Goal: Find specific page/section: Find specific page/section

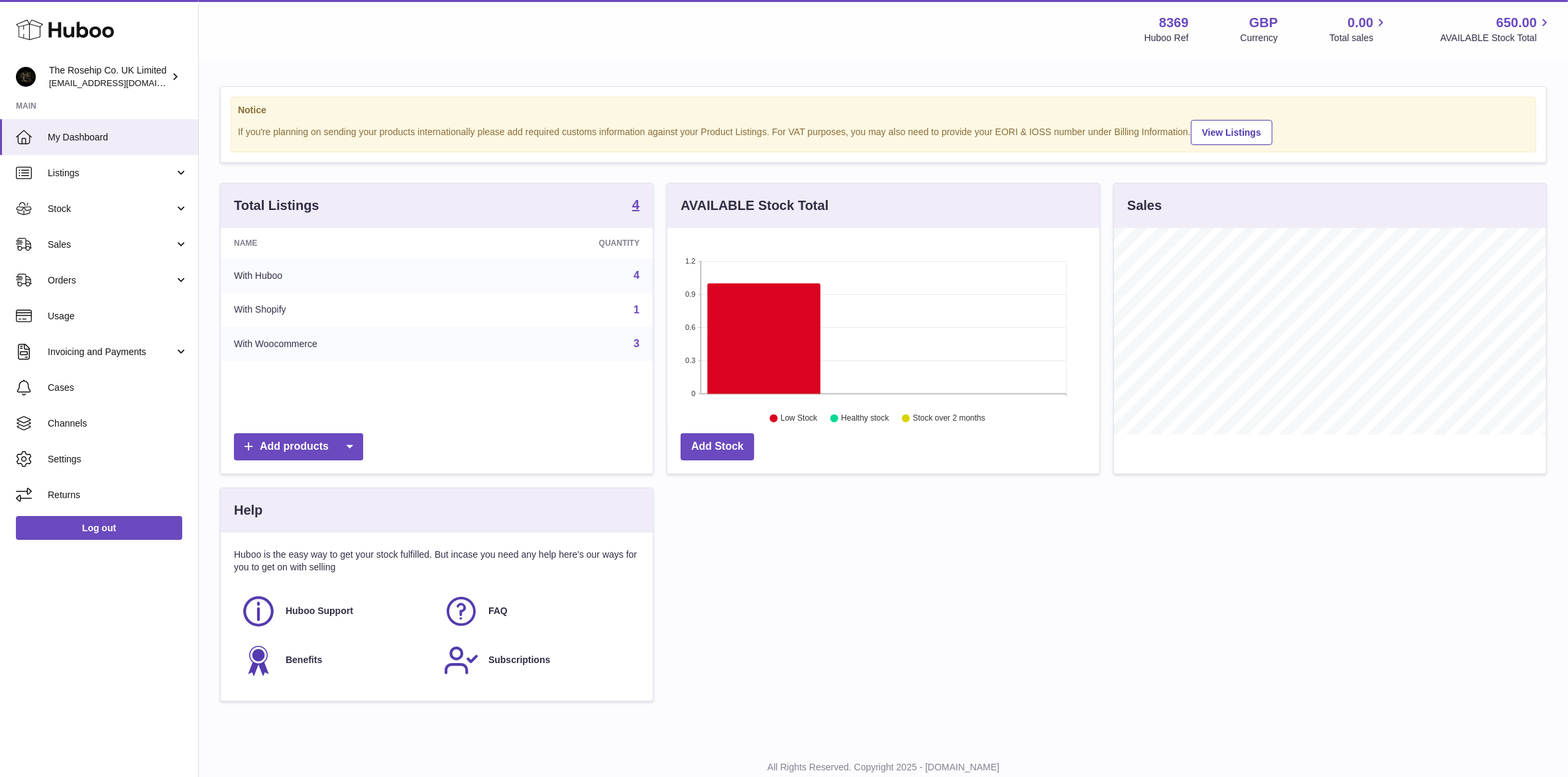
scroll to position [206, 432]
click at [111, 240] on span "Sales" at bounding box center [111, 245] width 127 height 13
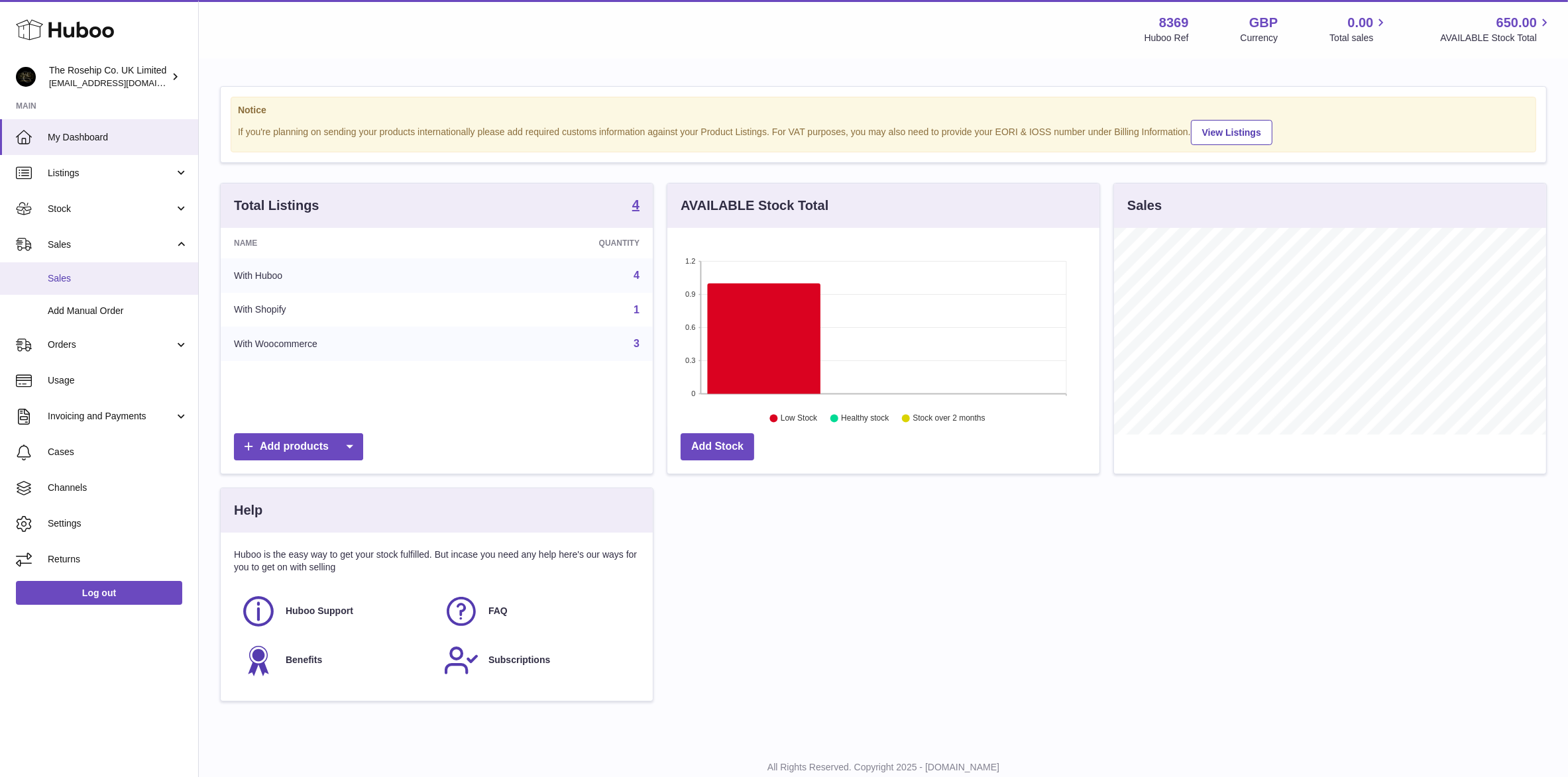
click at [75, 279] on span "Sales" at bounding box center [118, 278] width 140 height 13
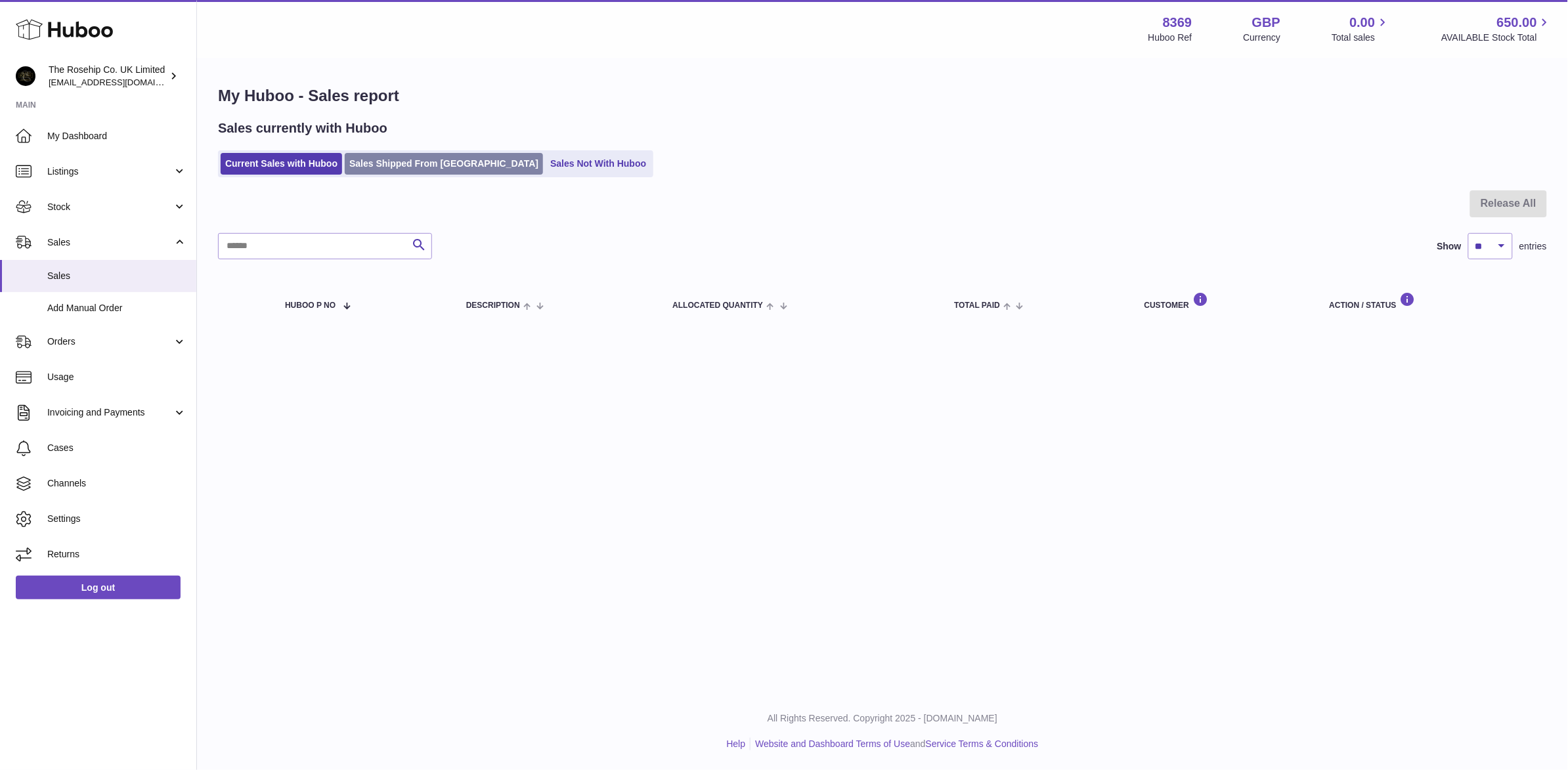
click at [385, 168] on link "Sales Shipped From Huboo" at bounding box center [444, 164] width 199 height 21
